Goal: Task Accomplishment & Management: Use online tool/utility

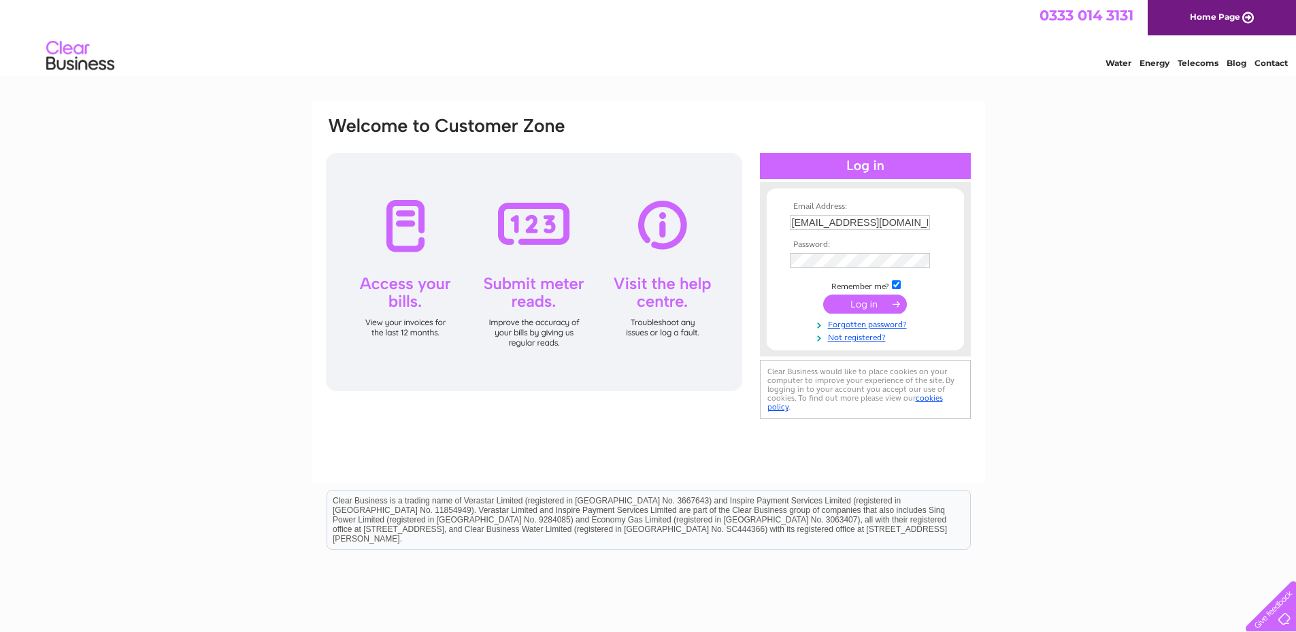
click at [862, 308] on input "submit" at bounding box center [865, 304] width 84 height 19
click at [865, 303] on input "submit" at bounding box center [865, 304] width 84 height 19
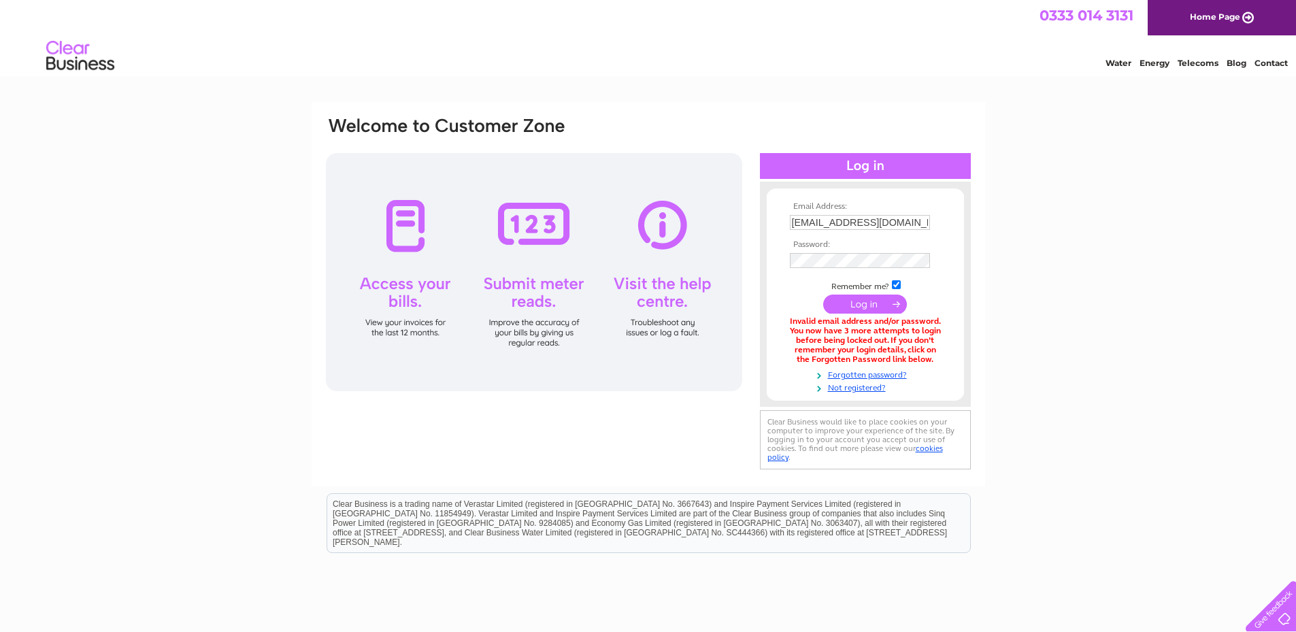
click at [863, 302] on input "submit" at bounding box center [865, 304] width 84 height 19
click at [861, 303] on input "submit" at bounding box center [865, 304] width 84 height 19
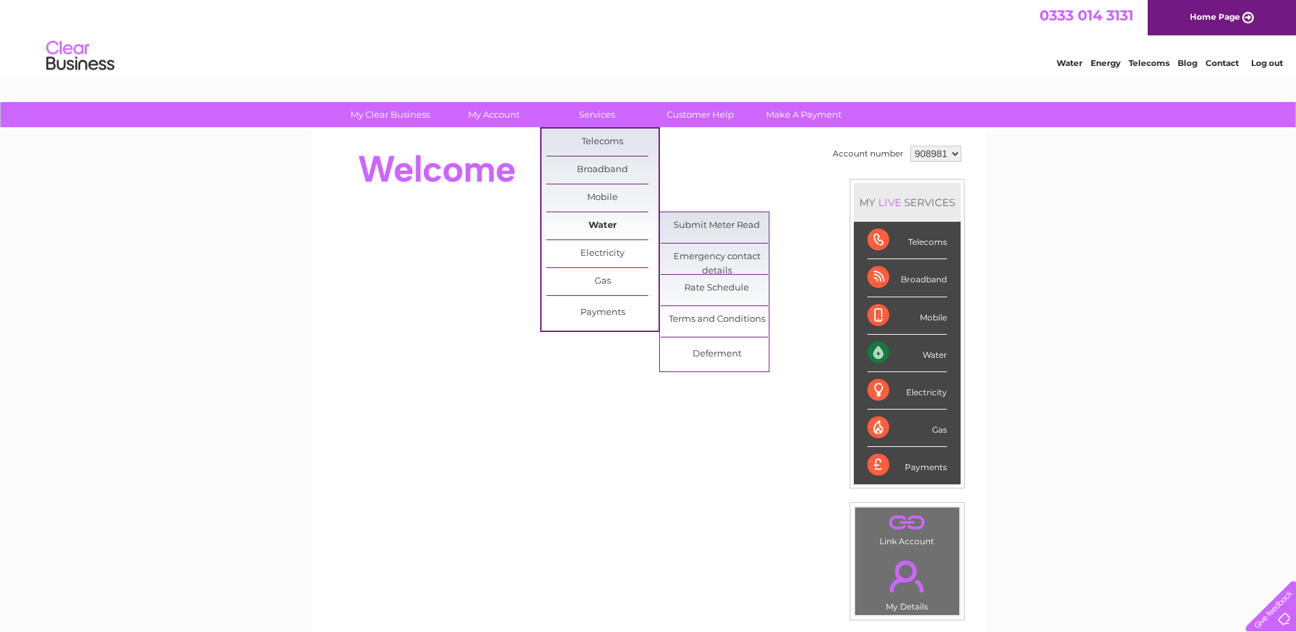
click at [601, 223] on link "Water" at bounding box center [602, 225] width 112 height 27
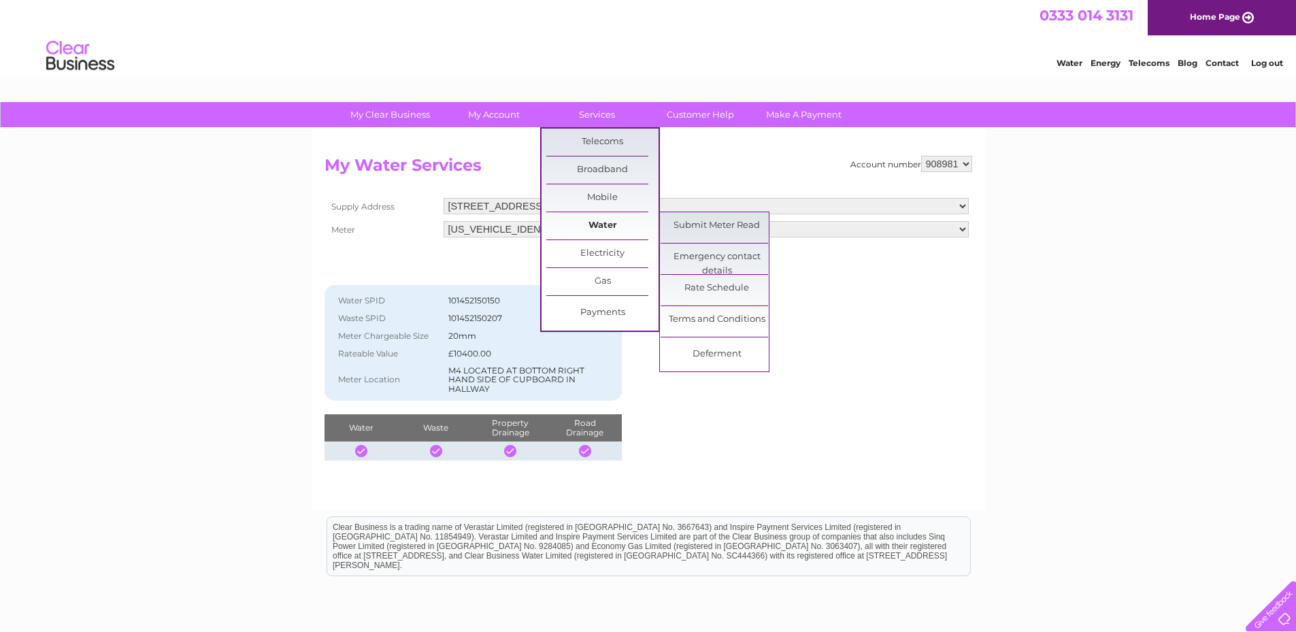
drag, startPoint x: 601, startPoint y: 216, endPoint x: 614, endPoint y: 219, distance: 12.5
click at [603, 218] on link "Water" at bounding box center [602, 225] width 112 height 27
click at [720, 224] on link "Submit Meter Read" at bounding box center [717, 225] width 112 height 27
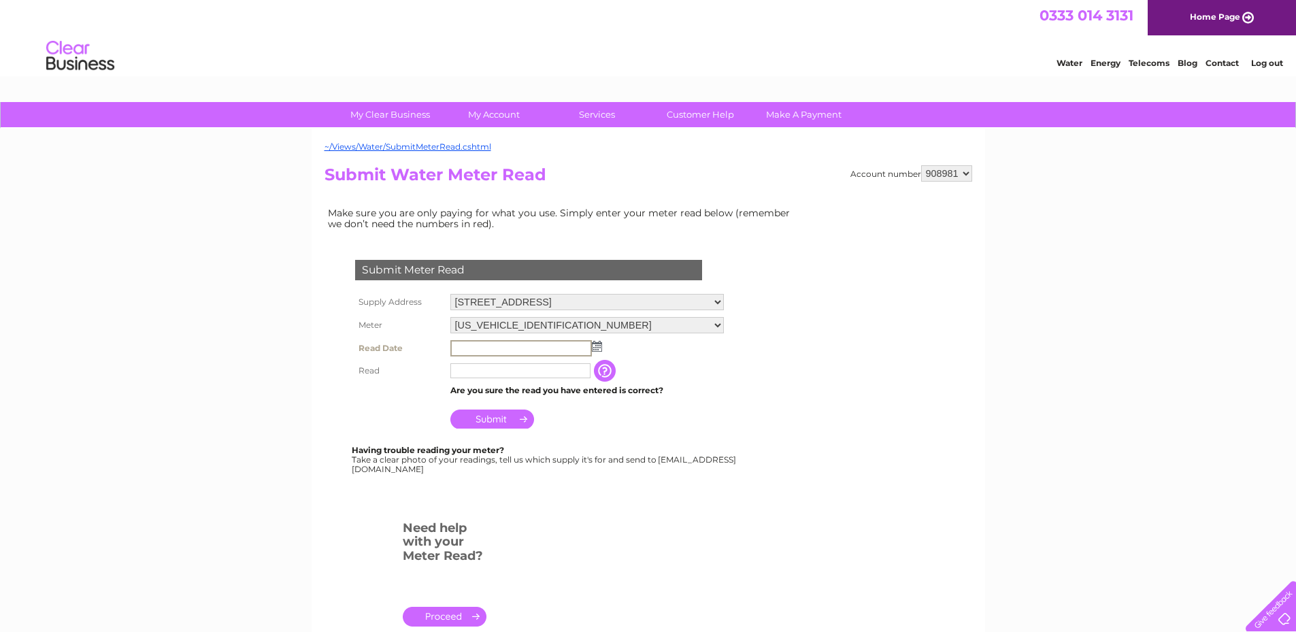
click at [472, 347] on input "text" at bounding box center [520, 348] width 141 height 16
click at [599, 348] on img at bounding box center [597, 346] width 10 height 11
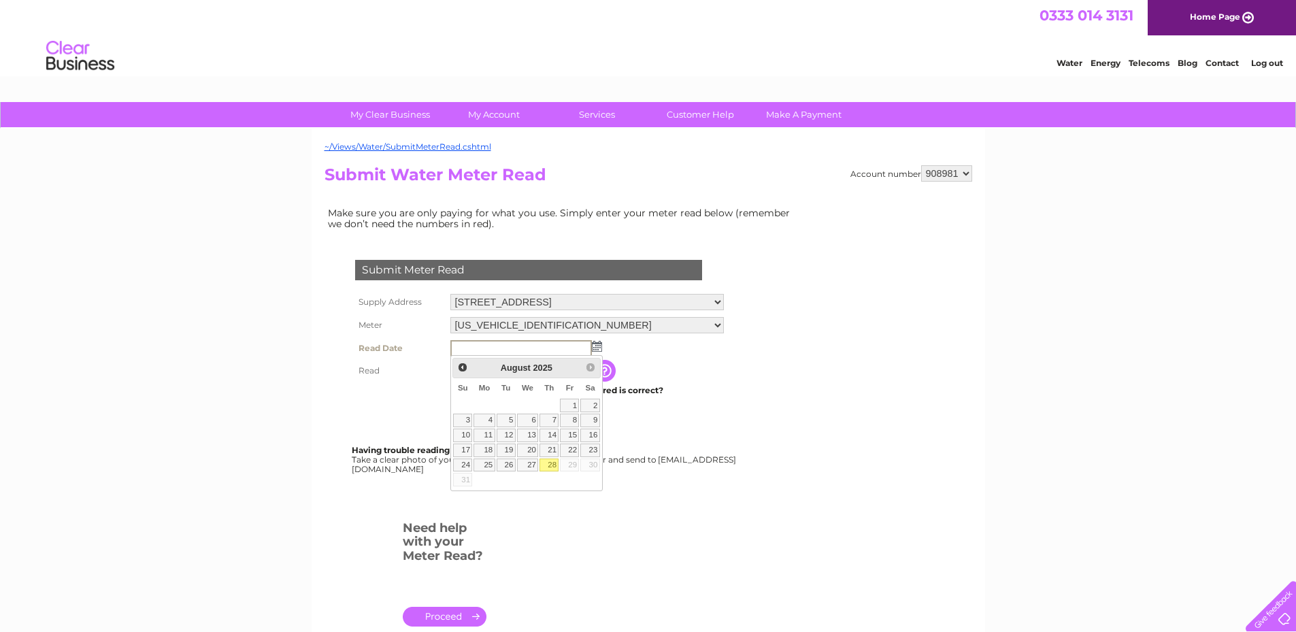
click at [559, 472] on link "28" at bounding box center [548, 466] width 19 height 14
type input "2025/08/28"
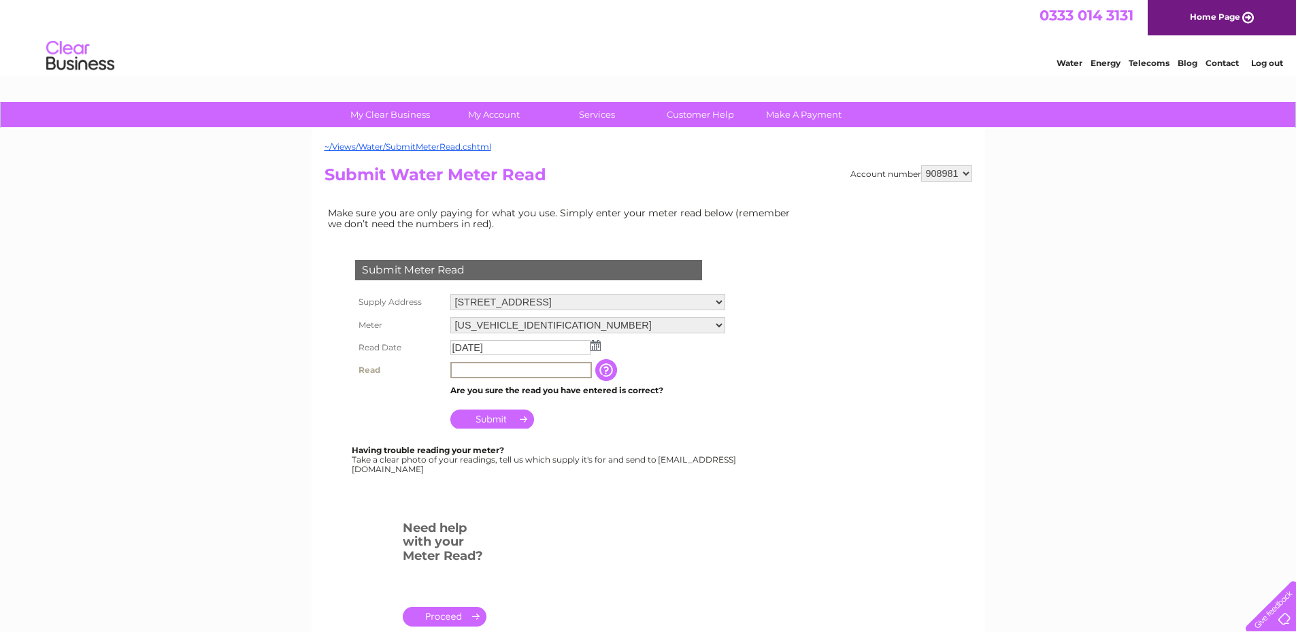
click at [457, 369] on input "text" at bounding box center [520, 370] width 141 height 16
type input "5715"
click at [486, 414] on input "Submit" at bounding box center [492, 417] width 84 height 19
